Goal: Task Accomplishment & Management: Use online tool/utility

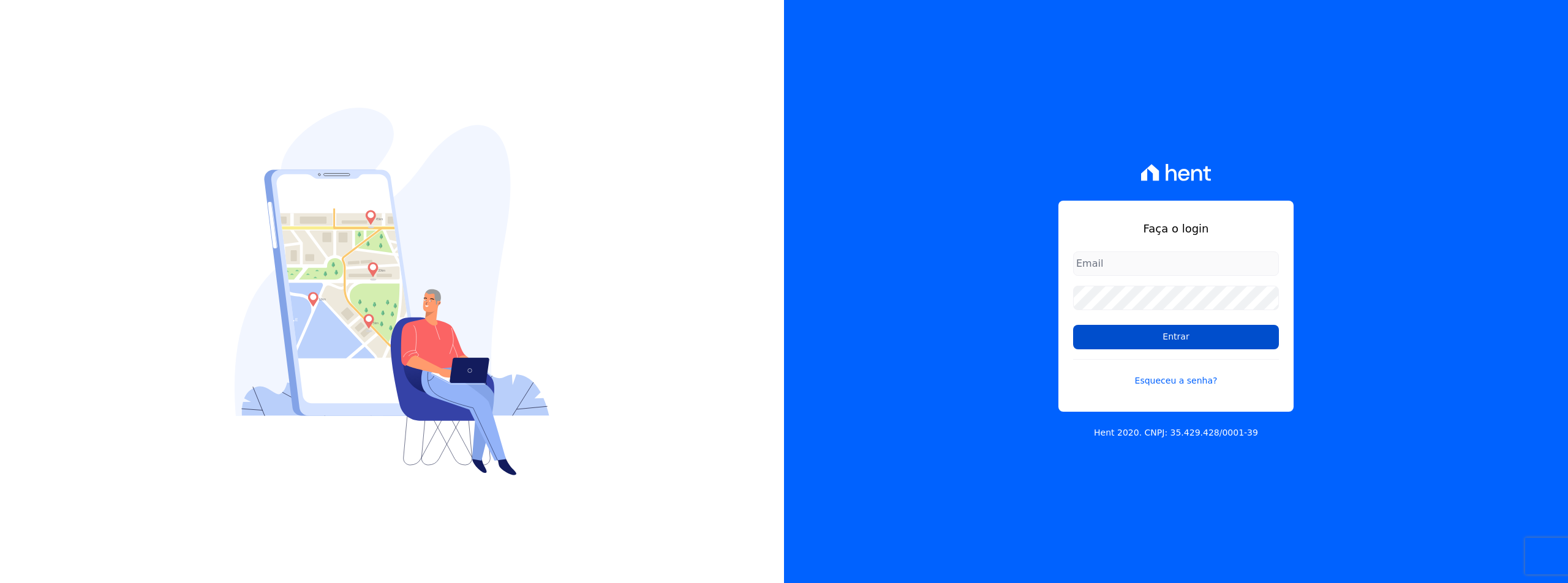
type input "[EMAIL_ADDRESS][DOMAIN_NAME]"
click at [1115, 344] on input "Entrar" at bounding box center [1176, 336] width 206 height 24
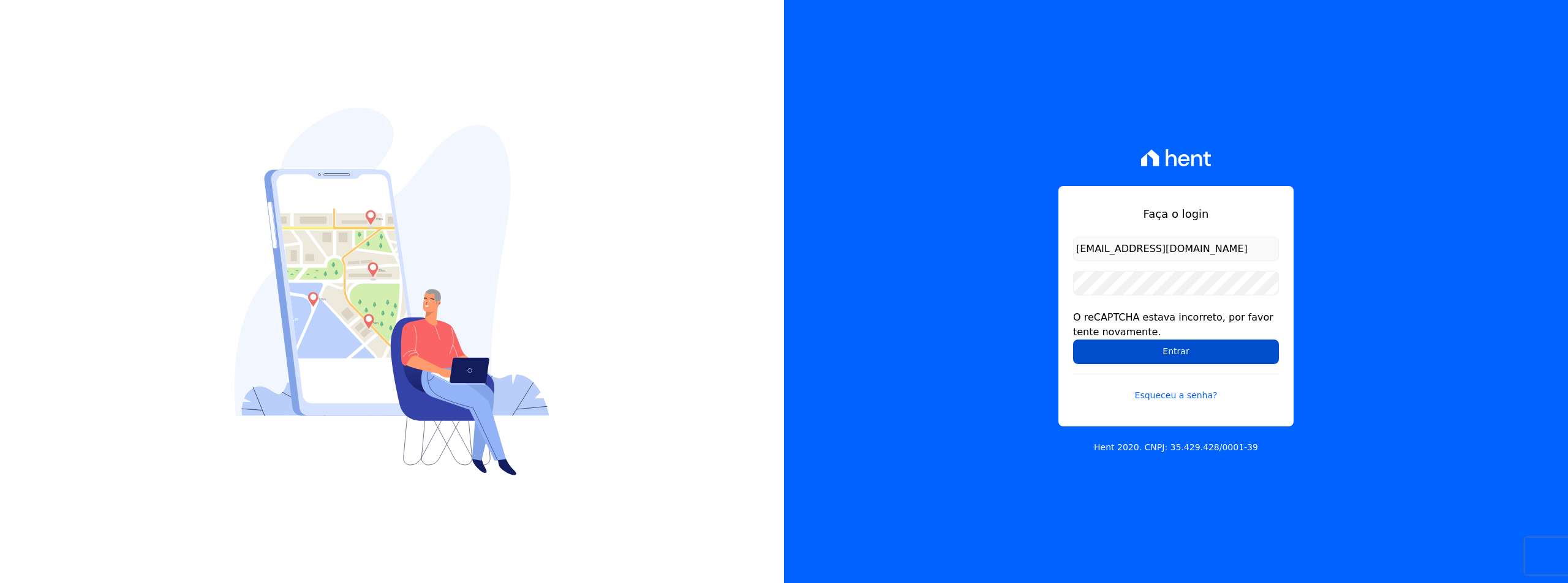
click at [1119, 354] on input "Entrar" at bounding box center [1176, 351] width 206 height 24
drag, startPoint x: 602, startPoint y: 167, endPoint x: 611, endPoint y: 171, distance: 9.8
click at [602, 167] on div at bounding box center [392, 291] width 784 height 583
click at [1117, 355] on input "Entrar" at bounding box center [1176, 351] width 206 height 24
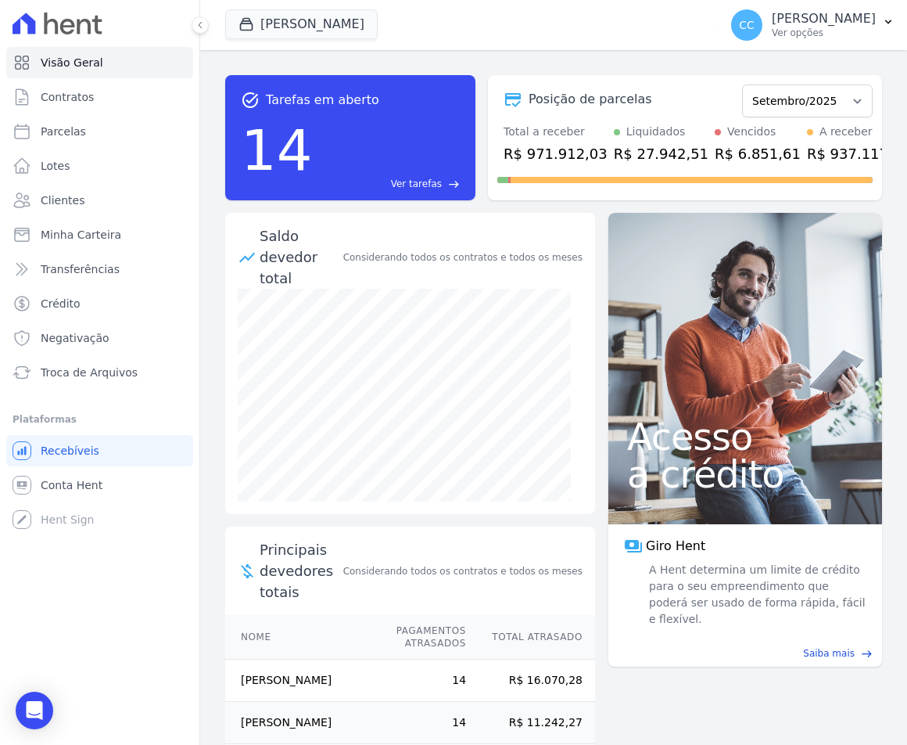
click at [259, 8] on div "Vivenci Guaianases JDG PARQUE DO CARMO JDG EMPREENDIMENTO IMOBILIARIO SPE LTDA …" at bounding box center [468, 25] width 487 height 52
click at [262, 18] on button "Vivenci Guaianases" at bounding box center [301, 24] width 153 height 30
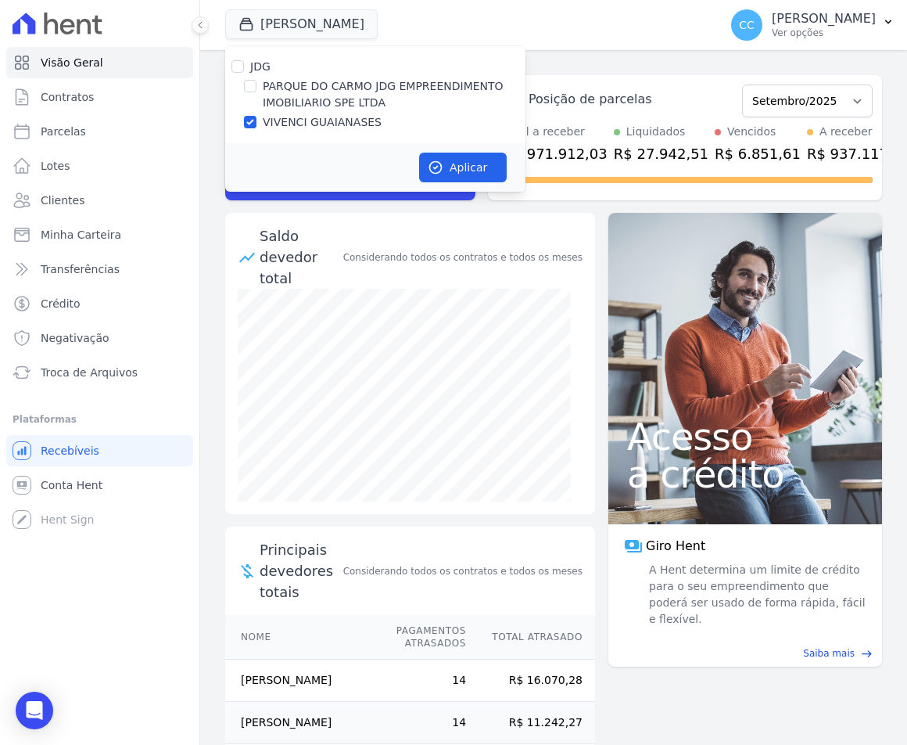
click at [262, 81] on div "PARQUE DO CARMO JDG EMPREENDIMENTO IMOBILIARIO SPE LTDA" at bounding box center [375, 94] width 300 height 33
click at [250, 82] on input "PARQUE DO CARMO JDG EMPREENDIMENTO IMOBILIARIO SPE LTDA" at bounding box center [250, 86] width 13 height 13
checkbox input "true"
click at [251, 119] on input "VIVENCI GUAIANASES" at bounding box center [250, 122] width 13 height 13
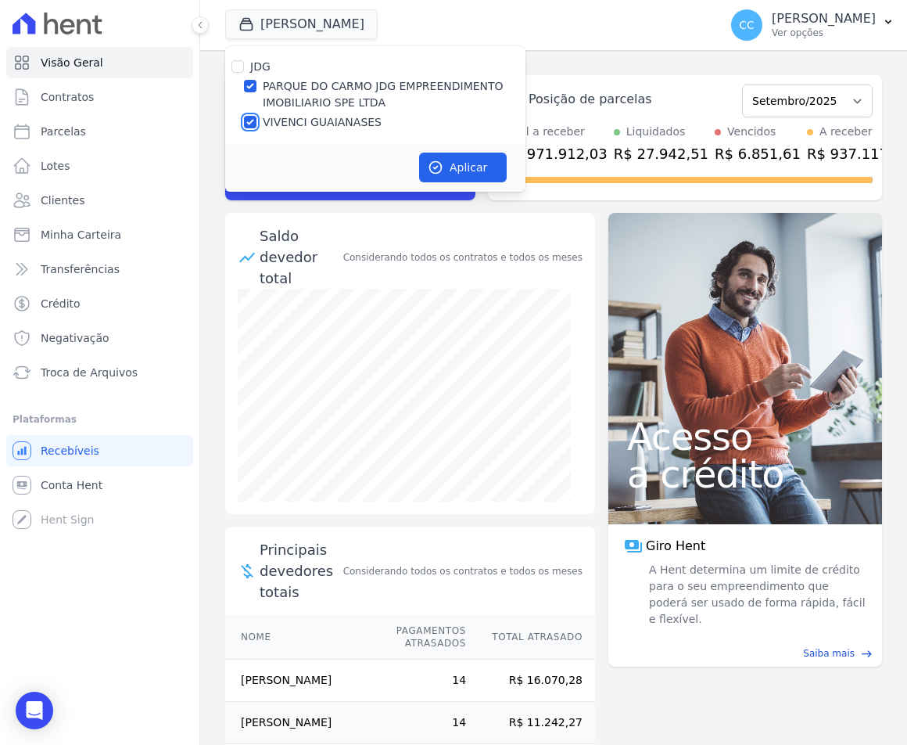
checkbox input "false"
click at [486, 157] on button "Aplicar" at bounding box center [463, 168] width 88 height 30
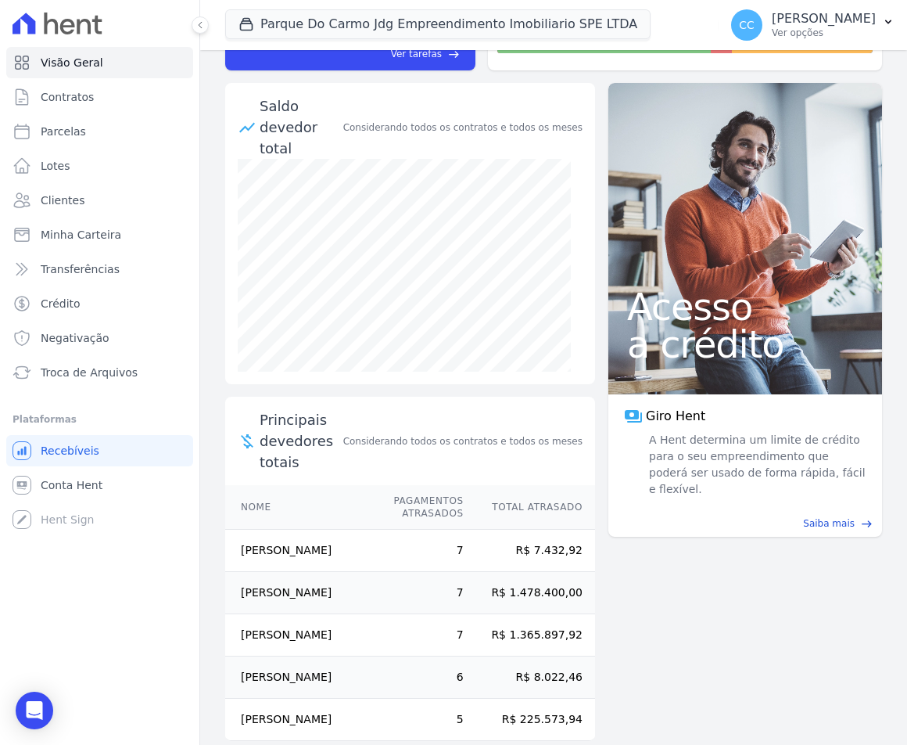
scroll to position [156, 0]
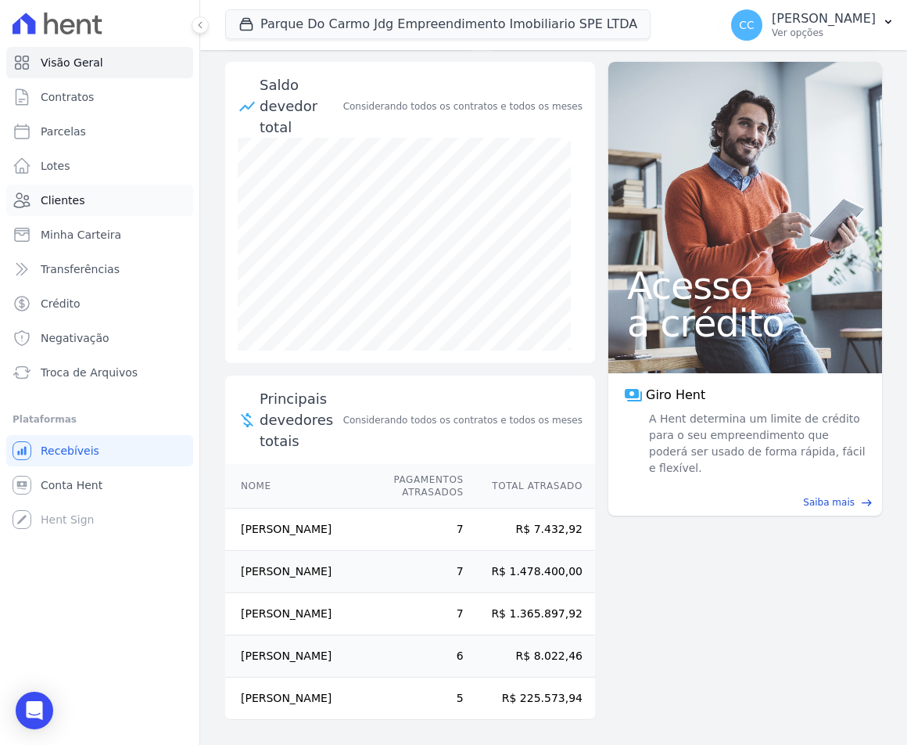
click at [78, 198] on span "Clientes" at bounding box center [63, 200] width 44 height 16
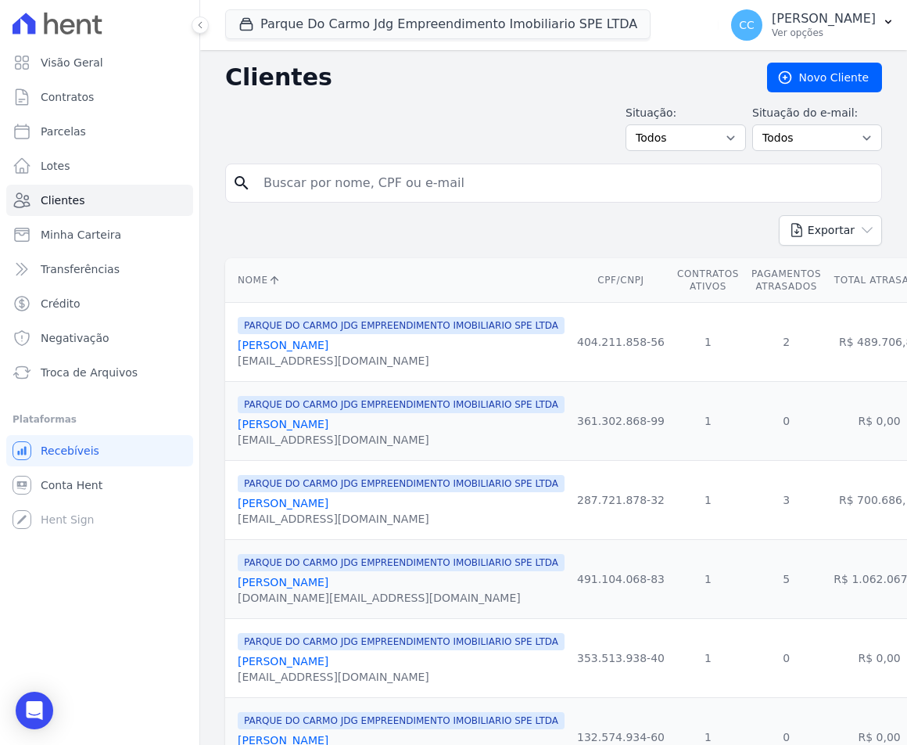
click at [362, 182] on input "search" at bounding box center [564, 182] width 621 height 31
type input "henrique"
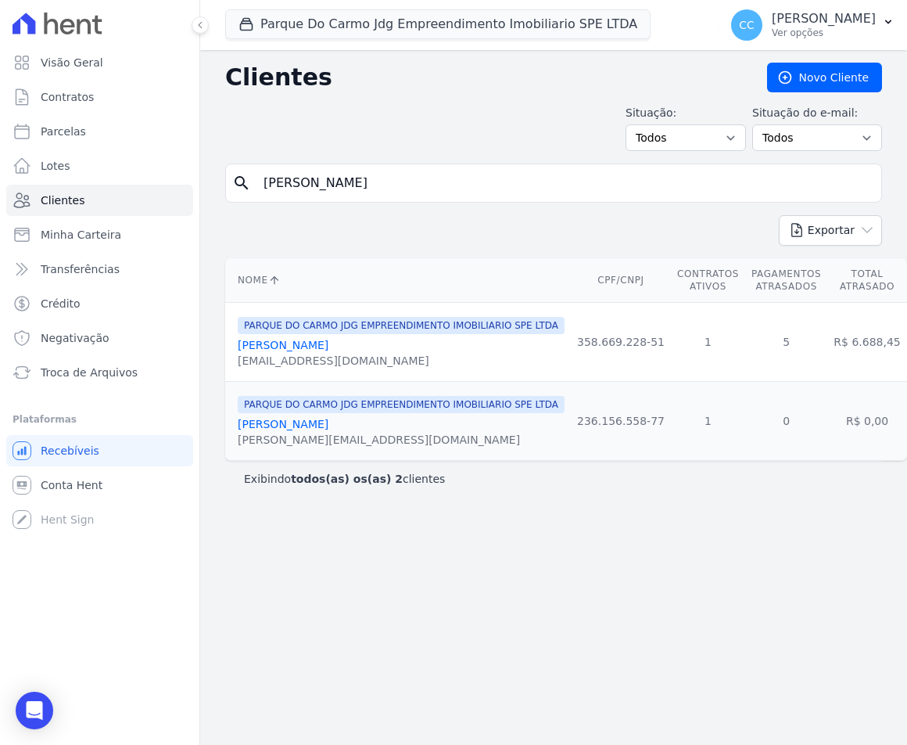
click at [301, 343] on link "Henrique Santos Alcantara" at bounding box center [283, 345] width 91 height 13
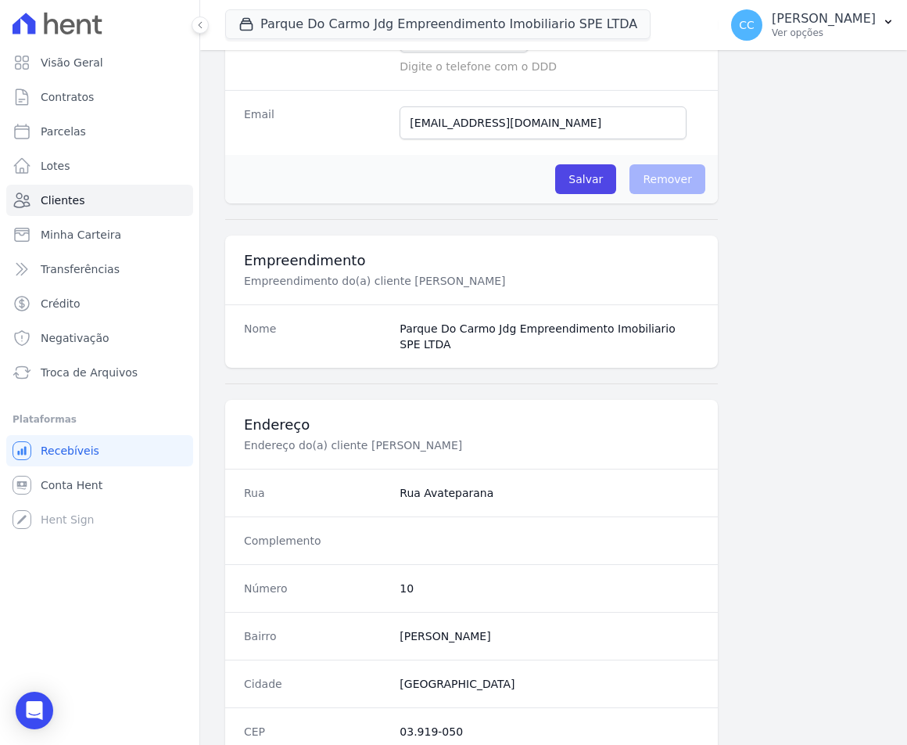
scroll to position [759, 0]
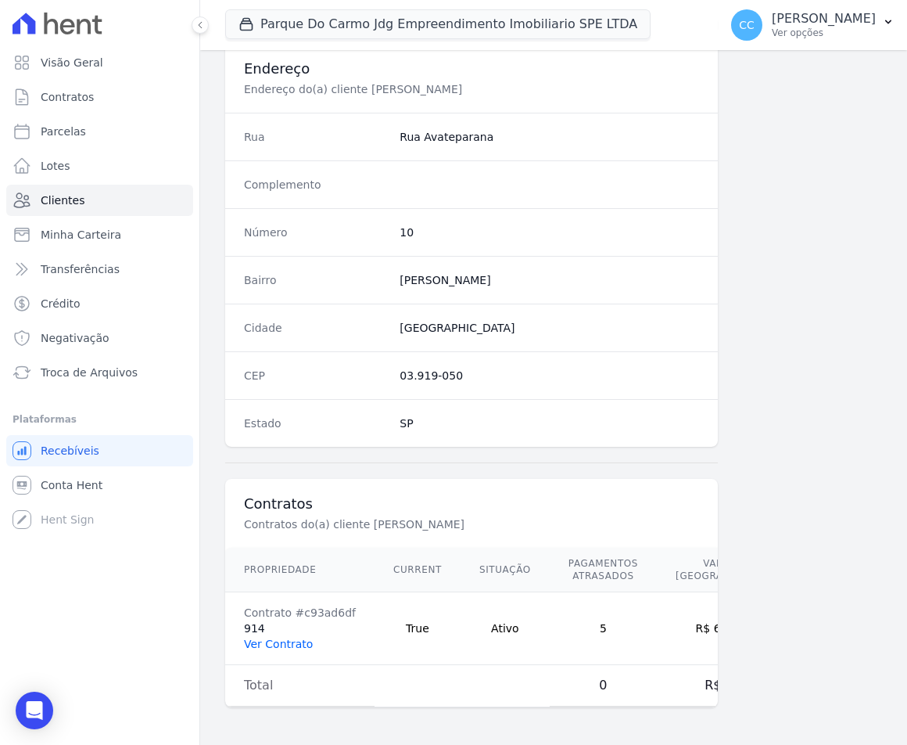
click at [288, 637] on link "Ver Contrato" at bounding box center [278, 643] width 69 height 13
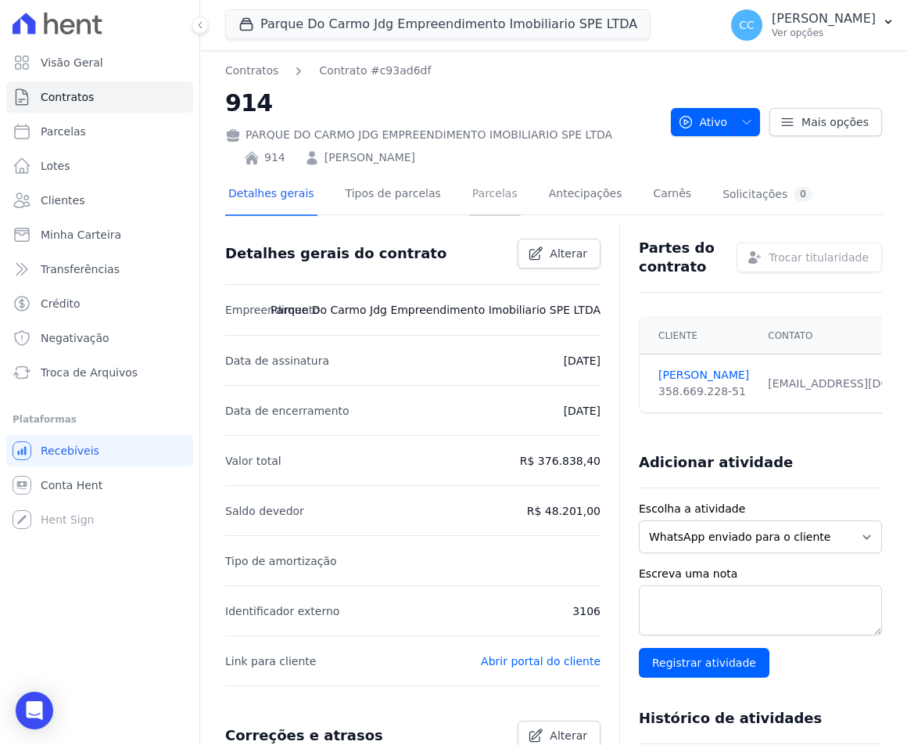
click at [474, 189] on link "Parcelas" at bounding box center [495, 194] width 52 height 41
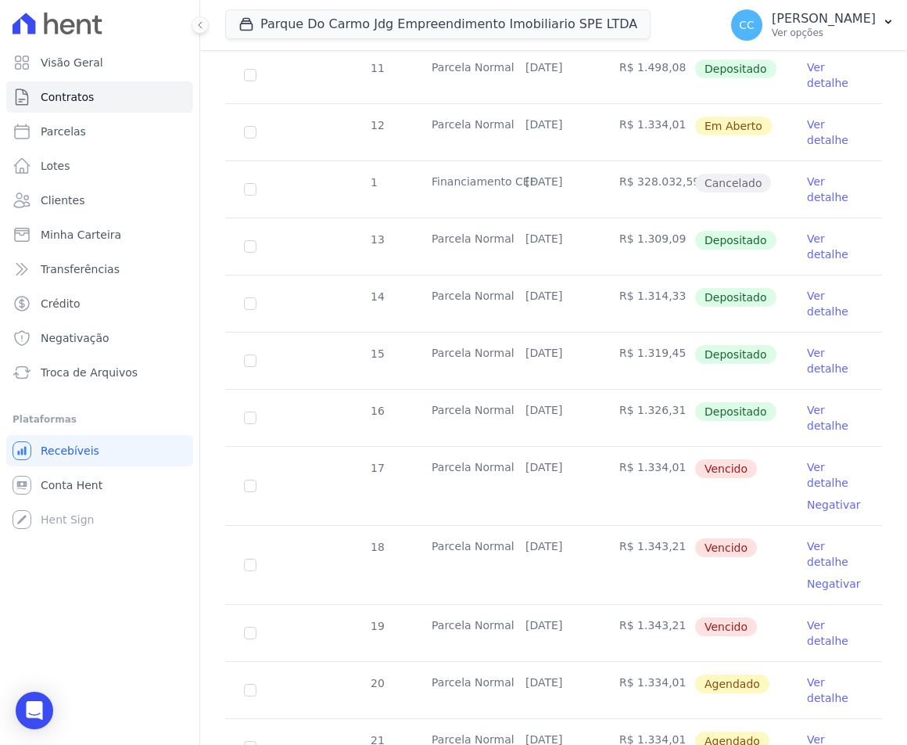
scroll to position [626, 0]
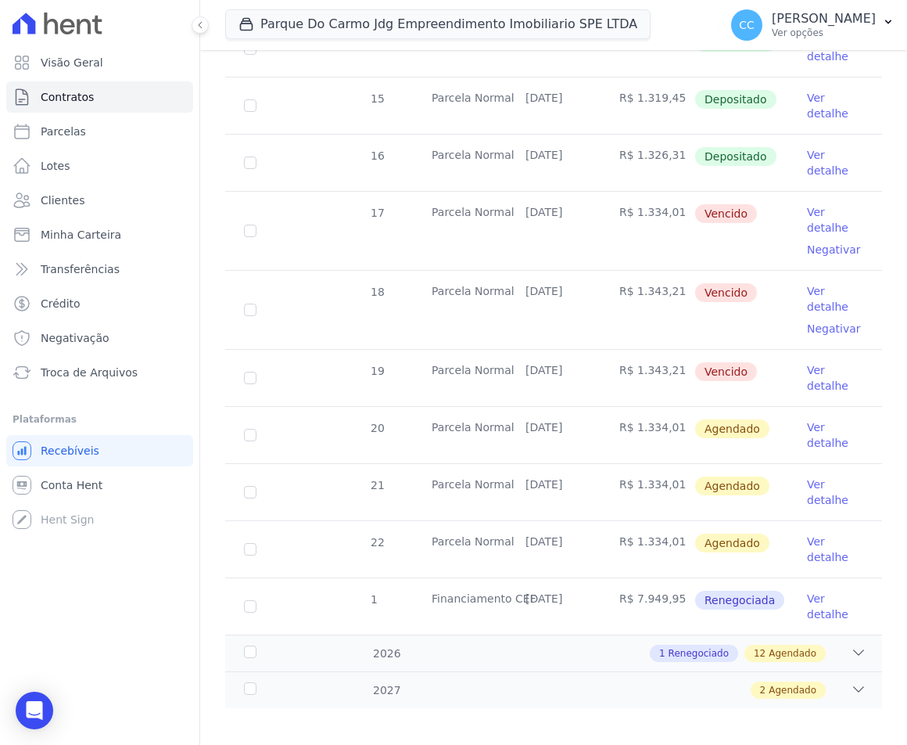
click at [832, 246] on link "Negativar" at bounding box center [834, 249] width 54 height 13
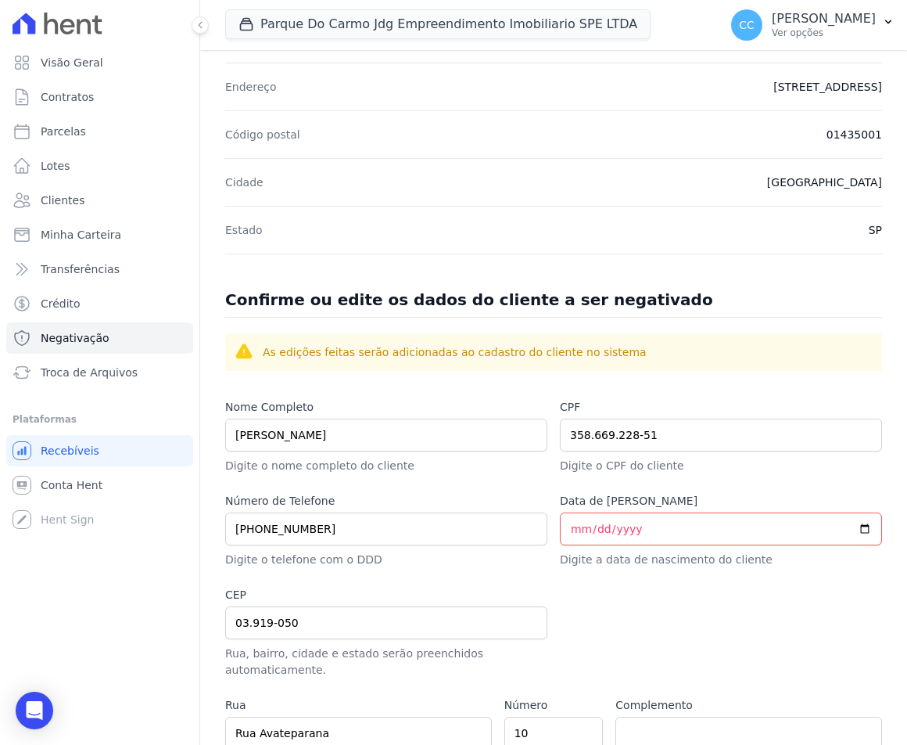
scroll to position [584, 0]
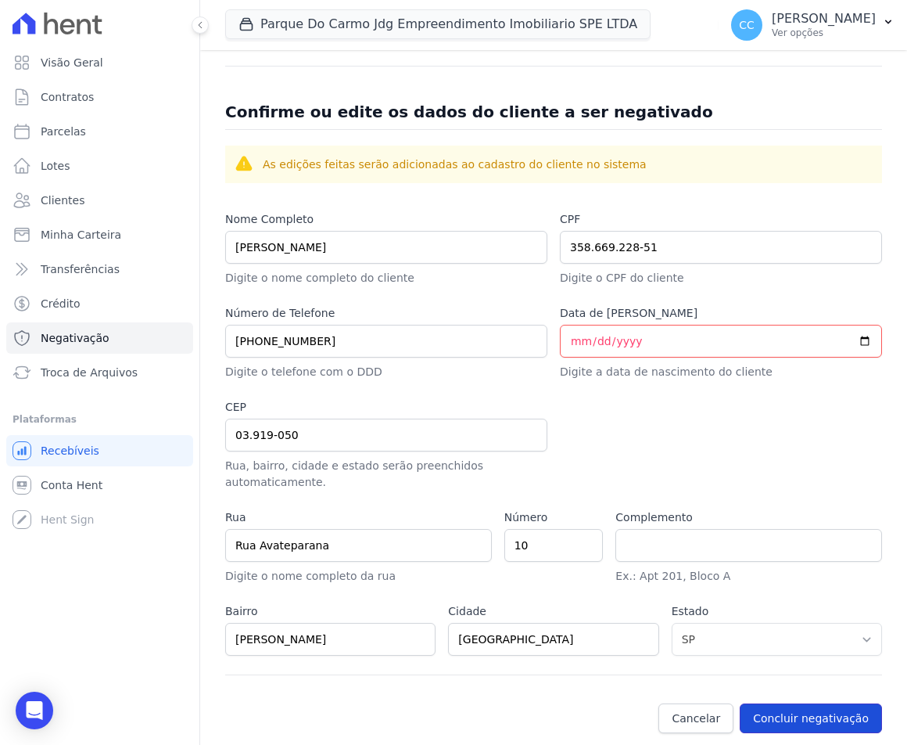
click at [759, 703] on button "Concluir negativação" at bounding box center [811, 718] width 142 height 30
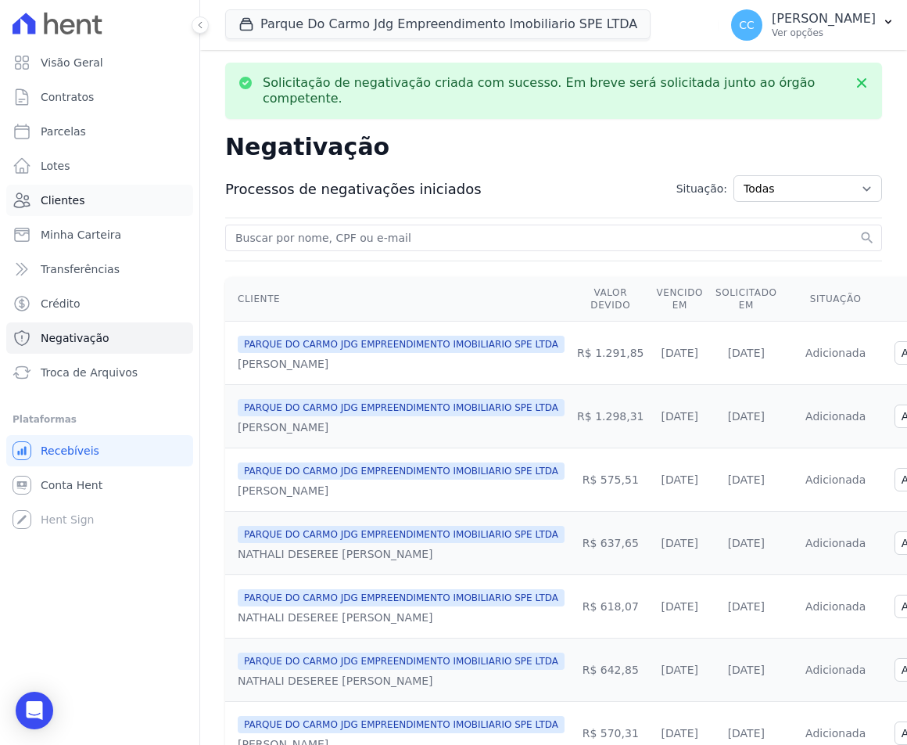
click at [63, 194] on span "Clientes" at bounding box center [63, 200] width 44 height 16
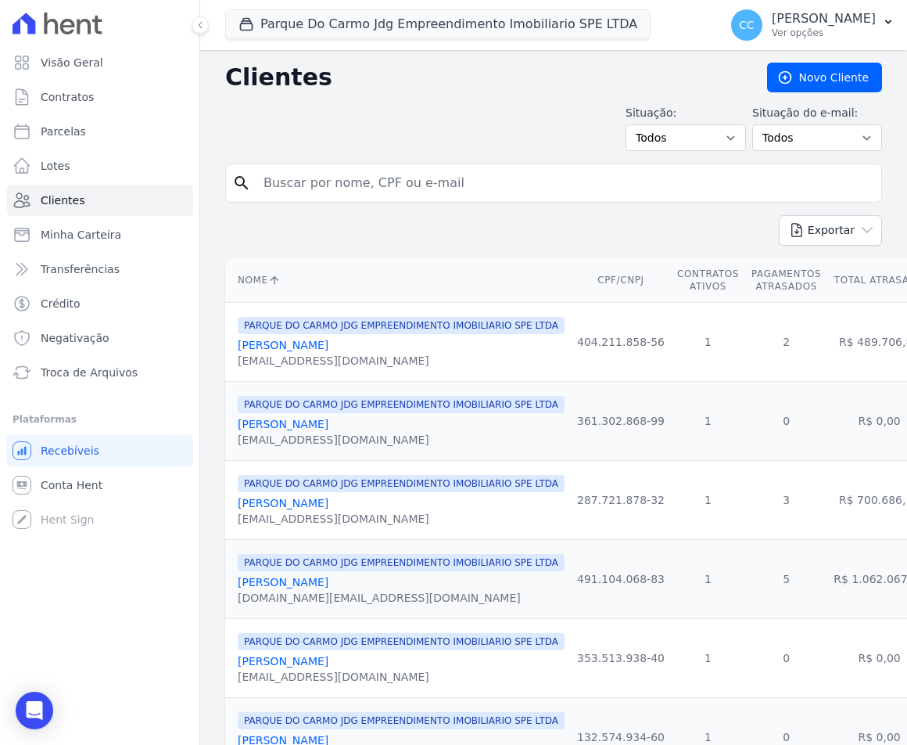
click at [360, 186] on input "search" at bounding box center [564, 182] width 621 height 31
type input "henrique"
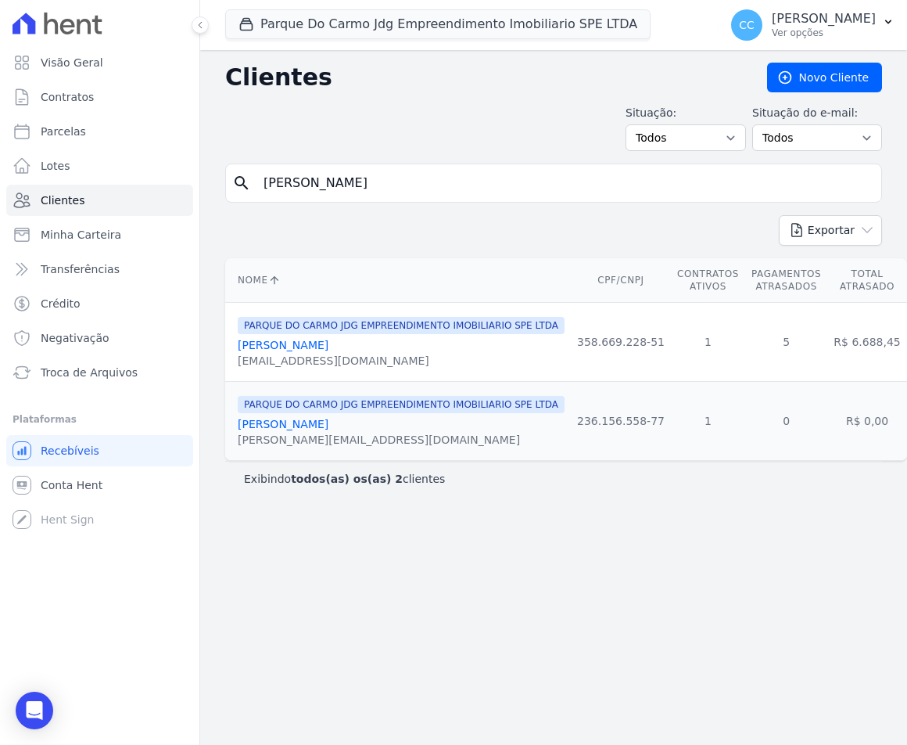
click at [328, 341] on link "Henrique Santos Alcantara" at bounding box center [283, 345] width 91 height 13
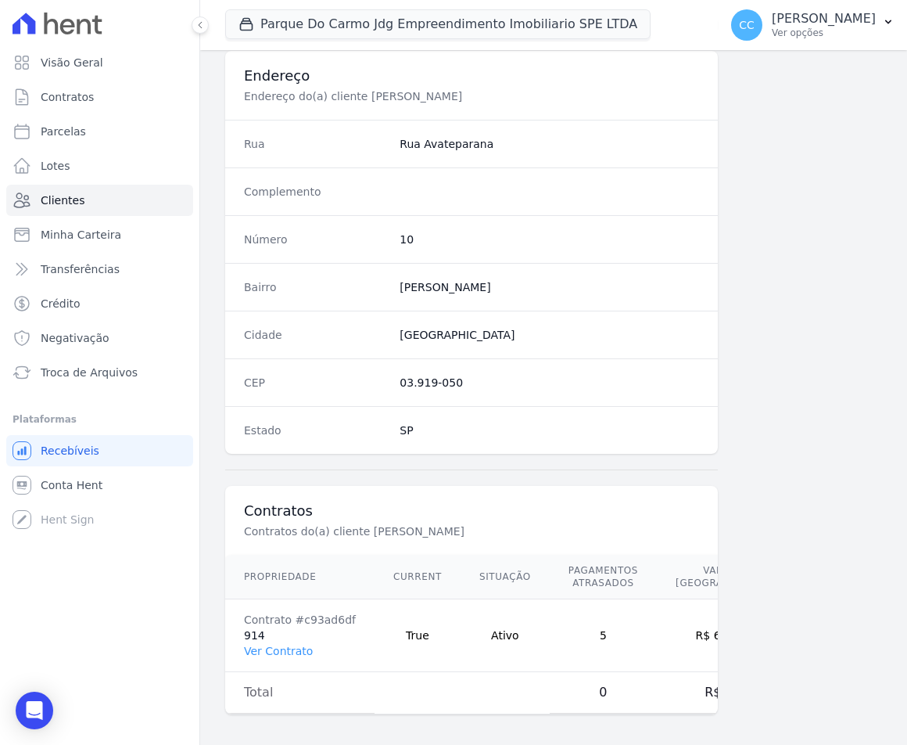
scroll to position [759, 0]
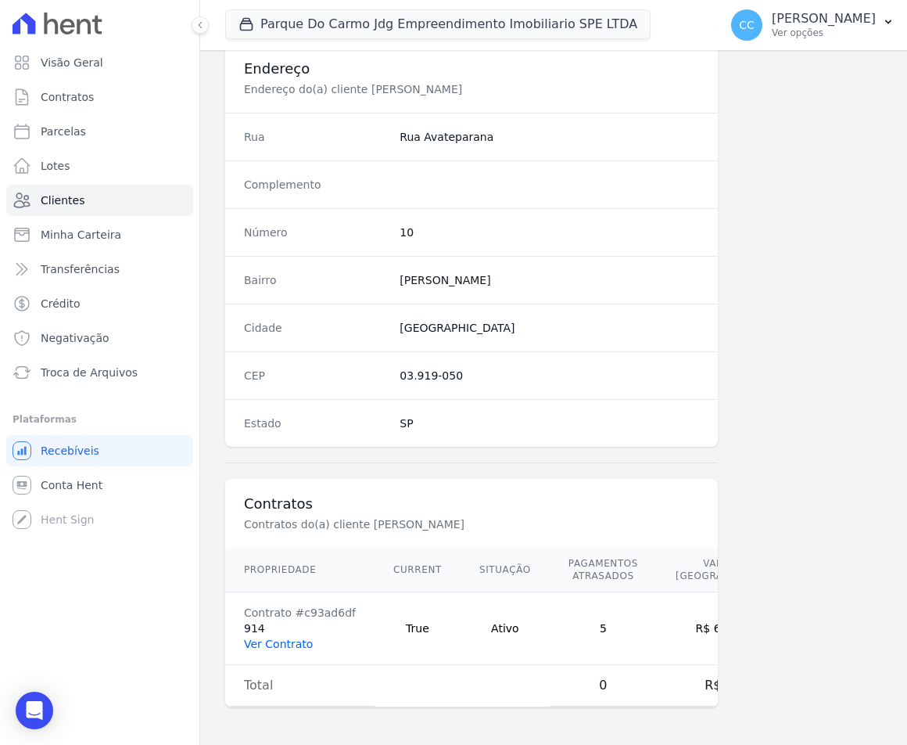
click at [283, 637] on link "Ver Contrato" at bounding box center [278, 643] width 69 height 13
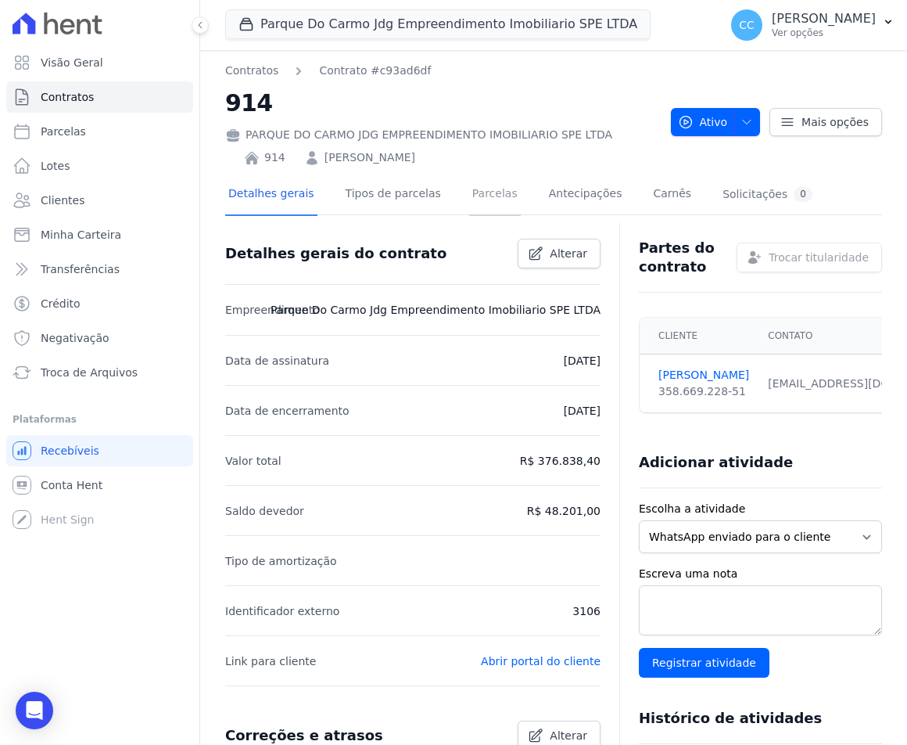
click at [481, 187] on link "Parcelas" at bounding box center [495, 194] width 52 height 41
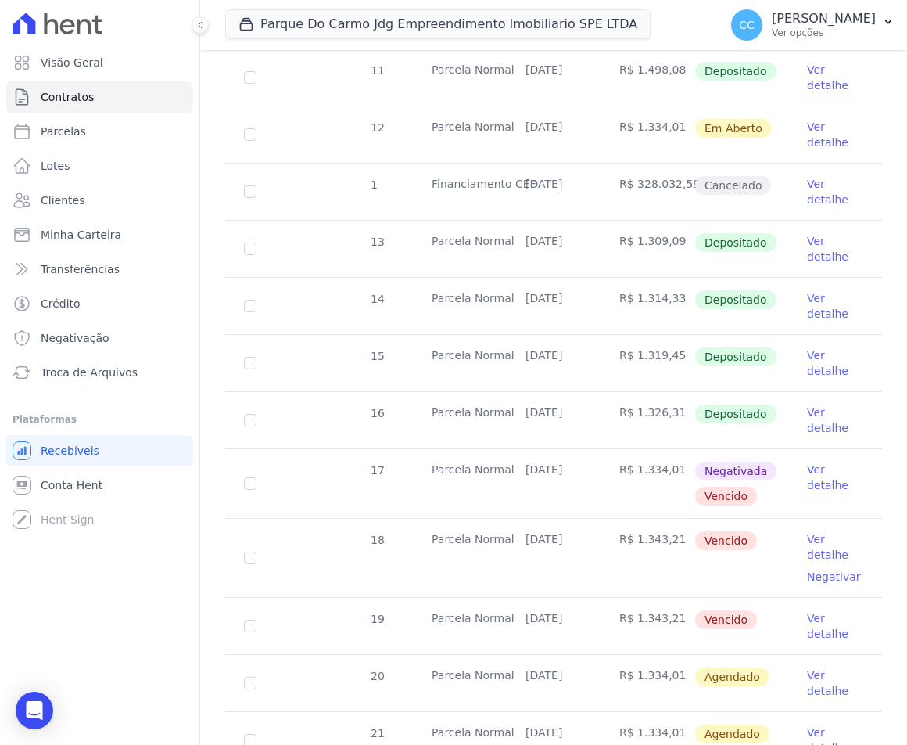
scroll to position [547, 0]
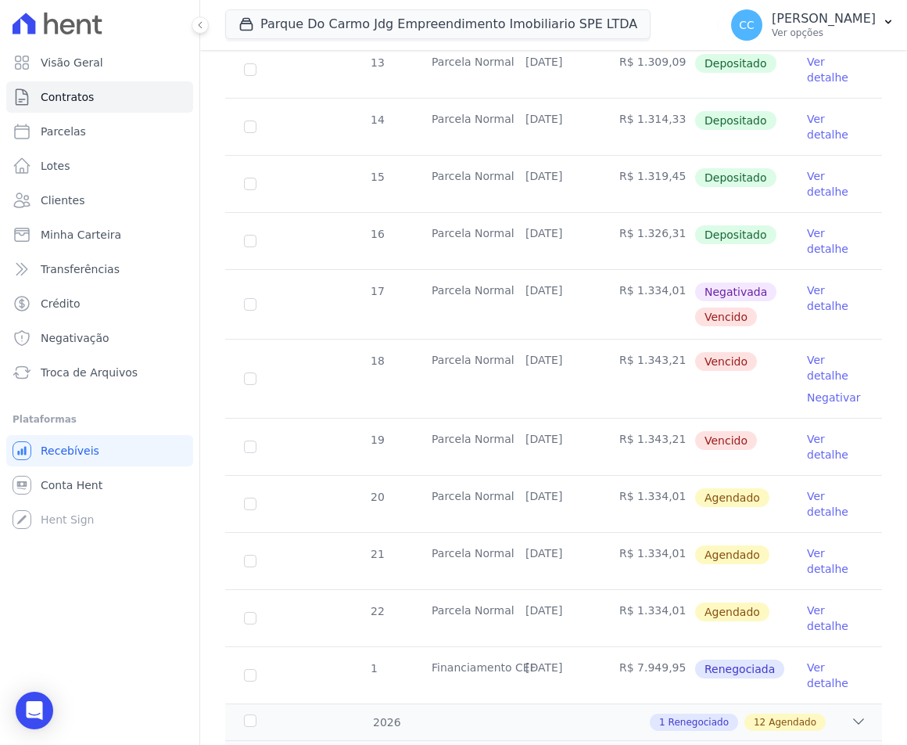
click at [816, 448] on link "Ver detalhe" at bounding box center [835, 446] width 56 height 31
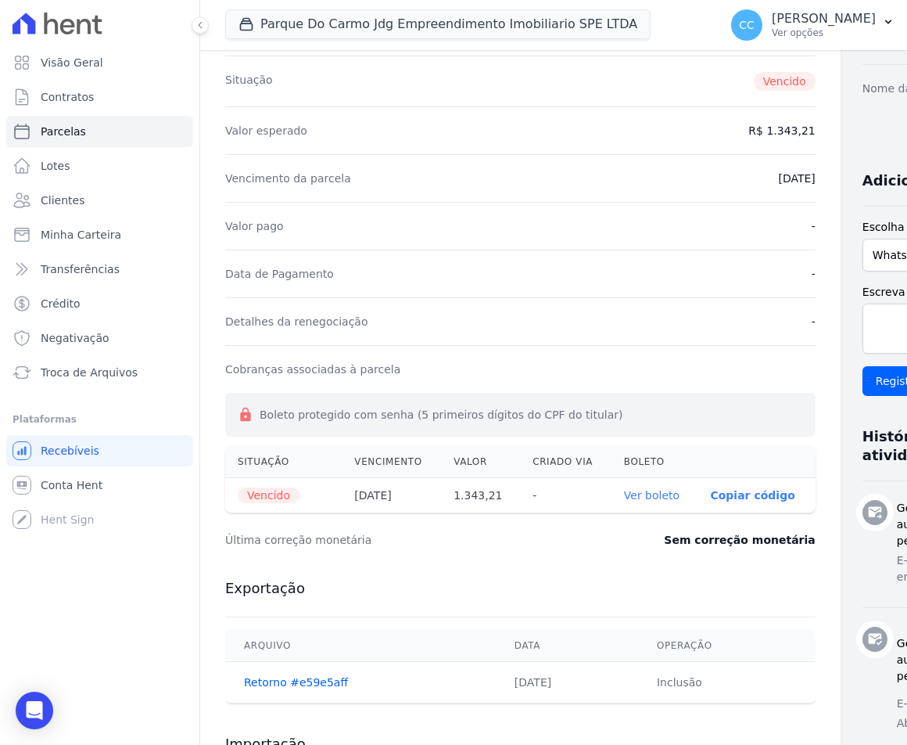
scroll to position [391, 0]
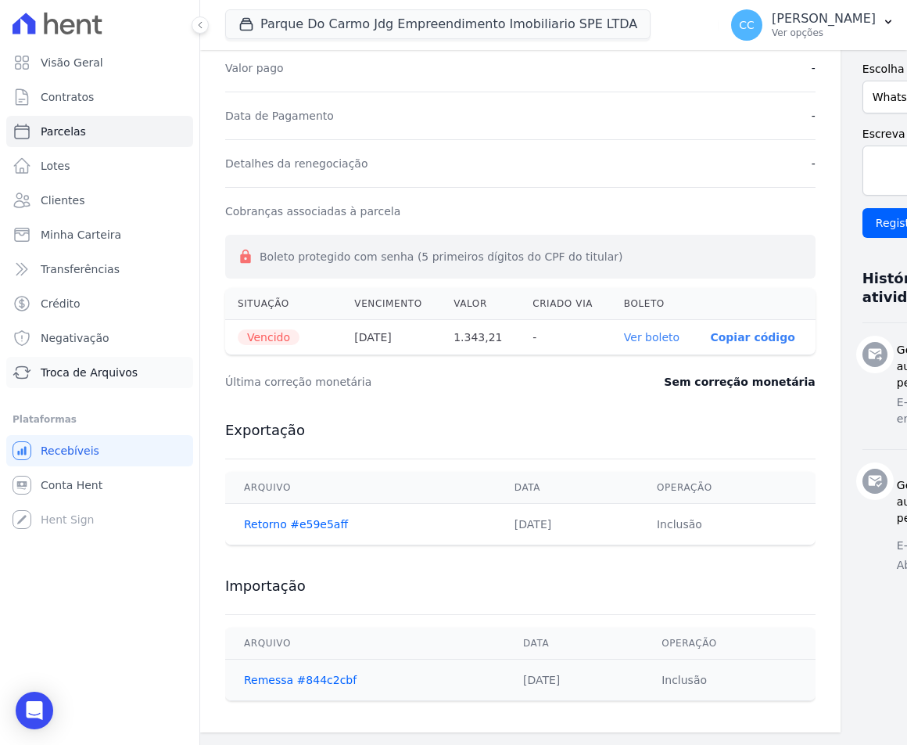
click at [103, 364] on span "Troca de Arquivos" at bounding box center [89, 372] width 97 height 16
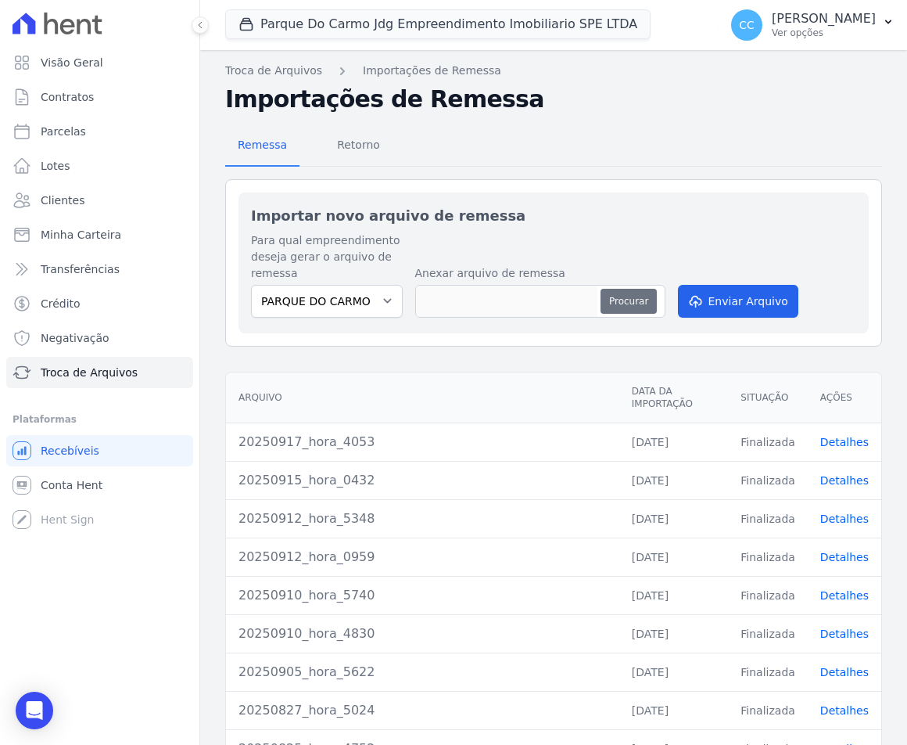
click at [630, 305] on button "Procurar" at bounding box center [629, 301] width 56 height 25
type input "20250917_hora_3430"
click at [709, 292] on button "Enviar Arquivo" at bounding box center [738, 301] width 120 height 33
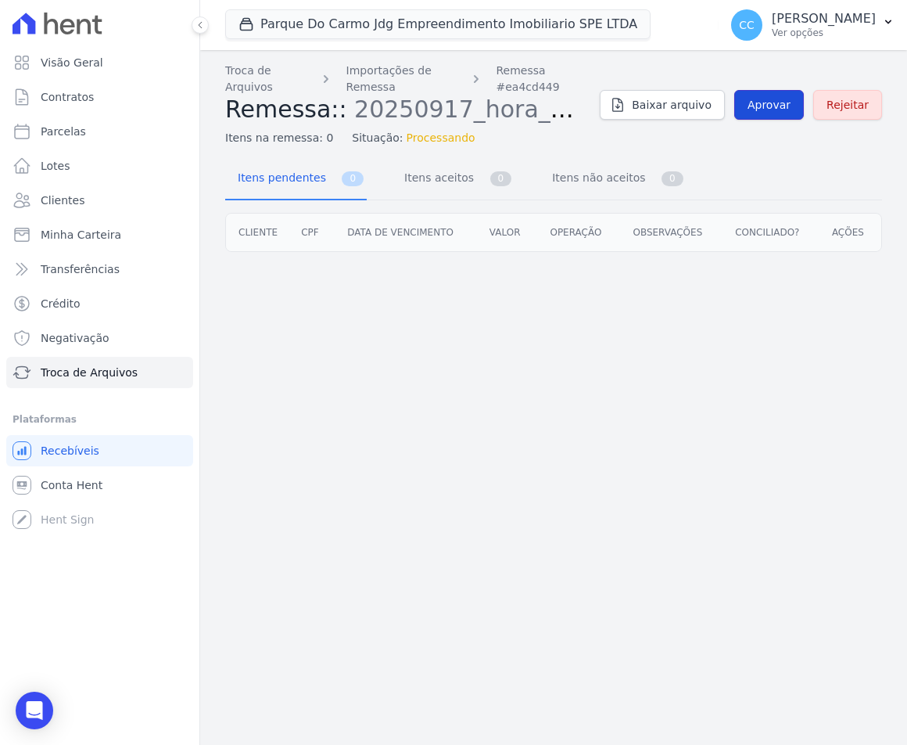
click at [768, 92] on link "Aprovar" at bounding box center [769, 105] width 70 height 30
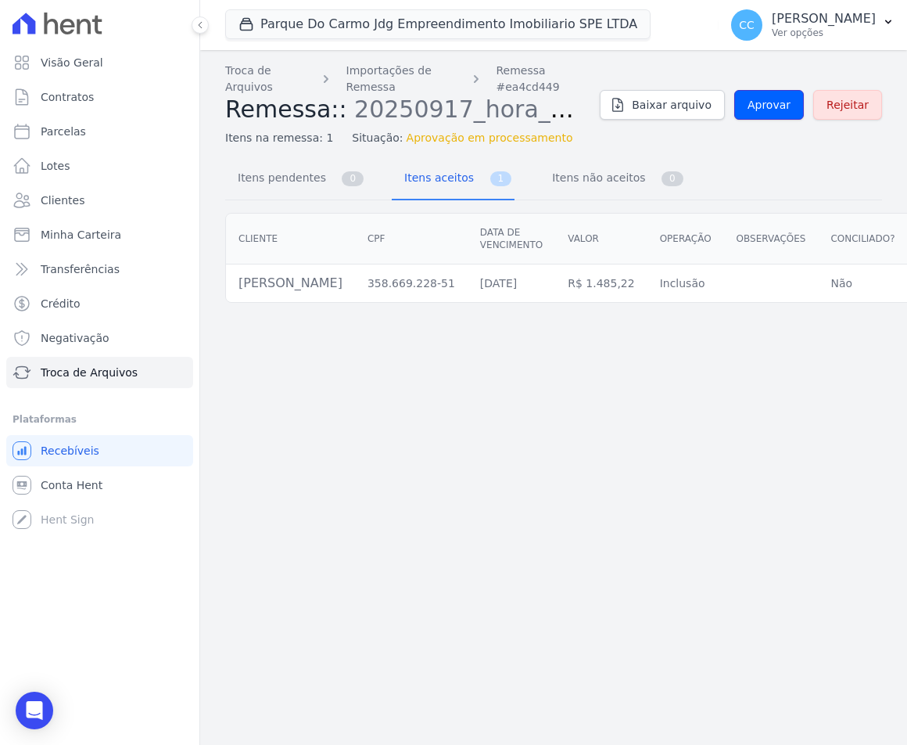
click at [768, 92] on link "Aprovar" at bounding box center [769, 105] width 70 height 30
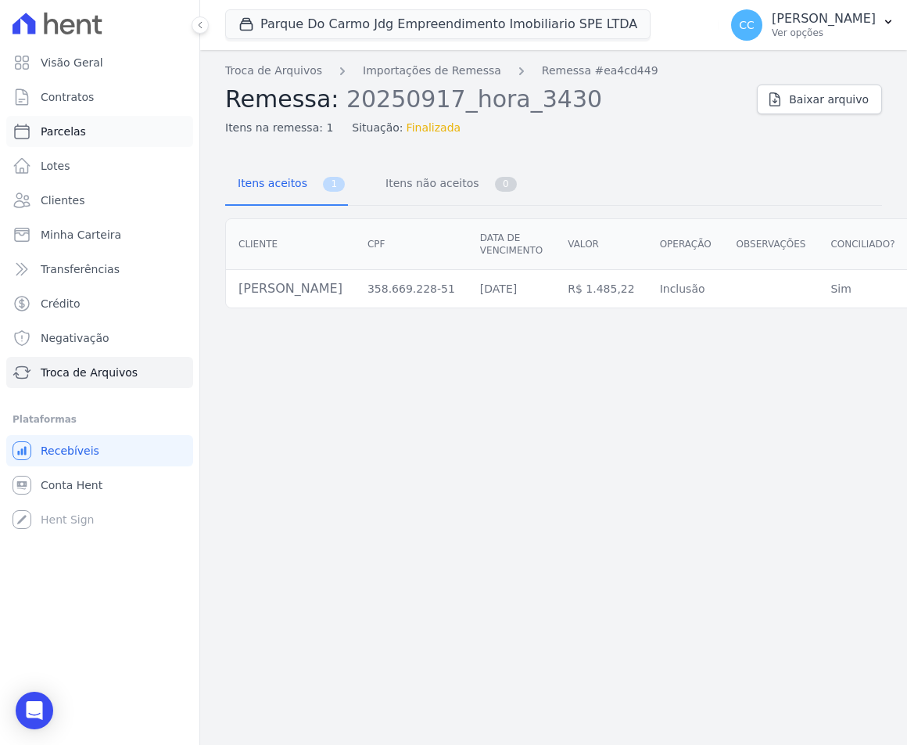
click at [66, 129] on span "Parcelas" at bounding box center [63, 132] width 45 height 16
select select
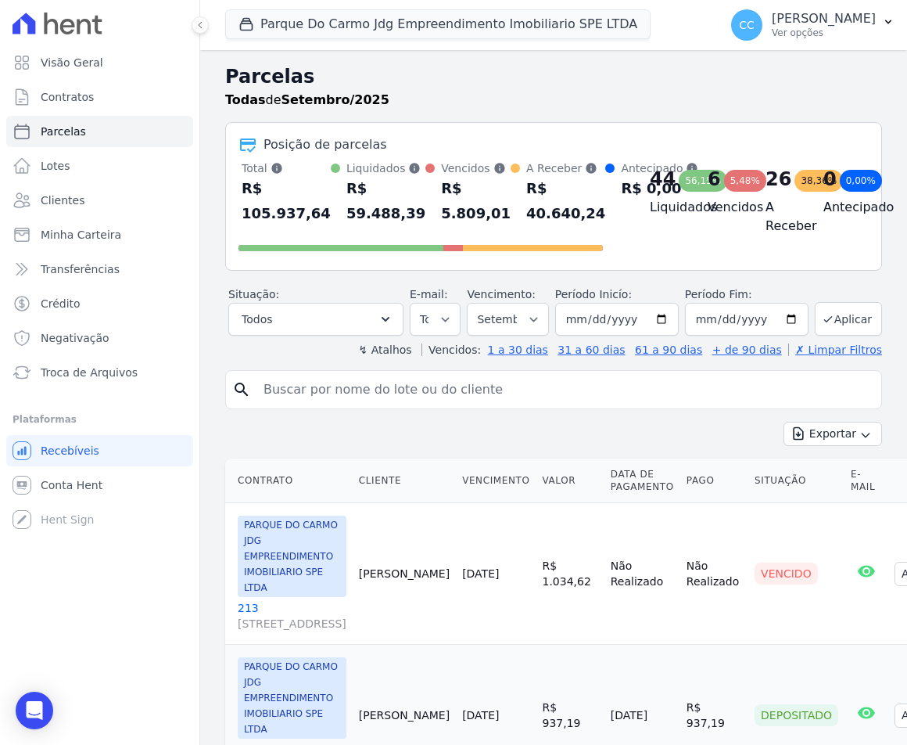
click at [389, 405] on input "search" at bounding box center [564, 389] width 621 height 31
type input "henrique"
select select
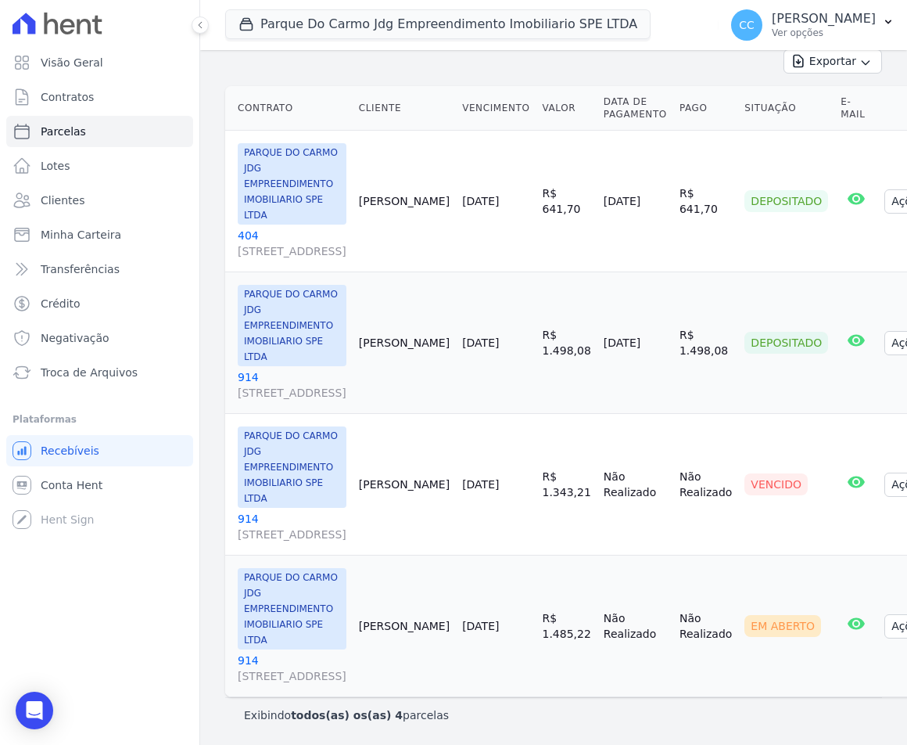
scroll to position [414, 0]
click at [885, 614] on button "Ações" at bounding box center [916, 626] width 63 height 24
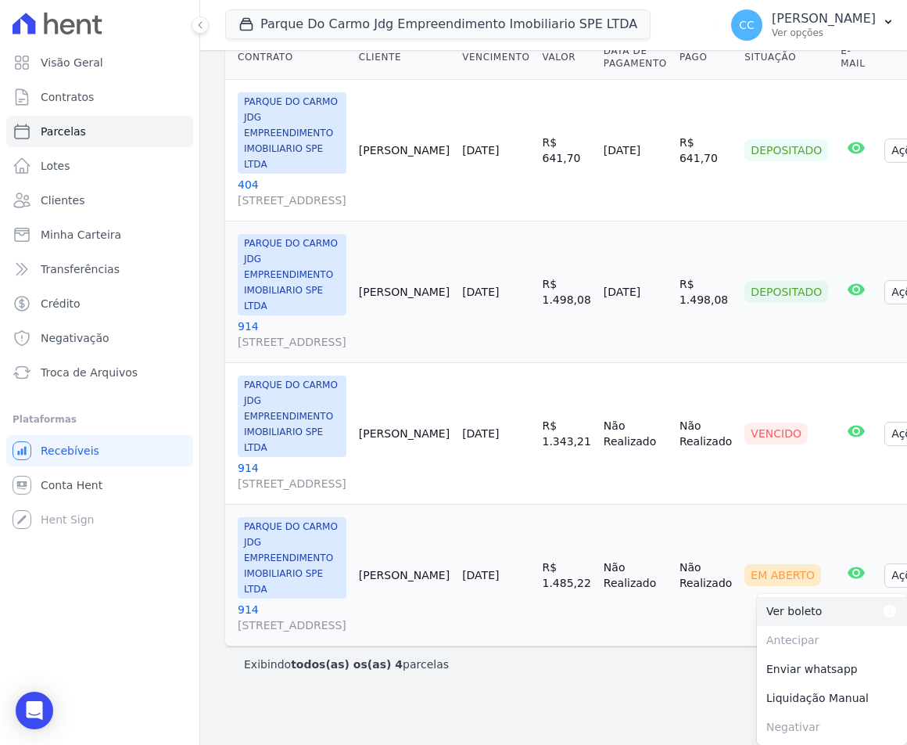
click at [801, 626] on link "Ver boleto Para visualizar o boleto digite os 5 primeiros dígitos do seu CPF" at bounding box center [832, 611] width 150 height 29
click at [252, 318] on link "914 Avenida São Gabriel, 201, CONJ 802/803 SALA 02, Jardim Paulista" at bounding box center [292, 333] width 109 height 31
